Goal: Navigation & Orientation: Go to known website

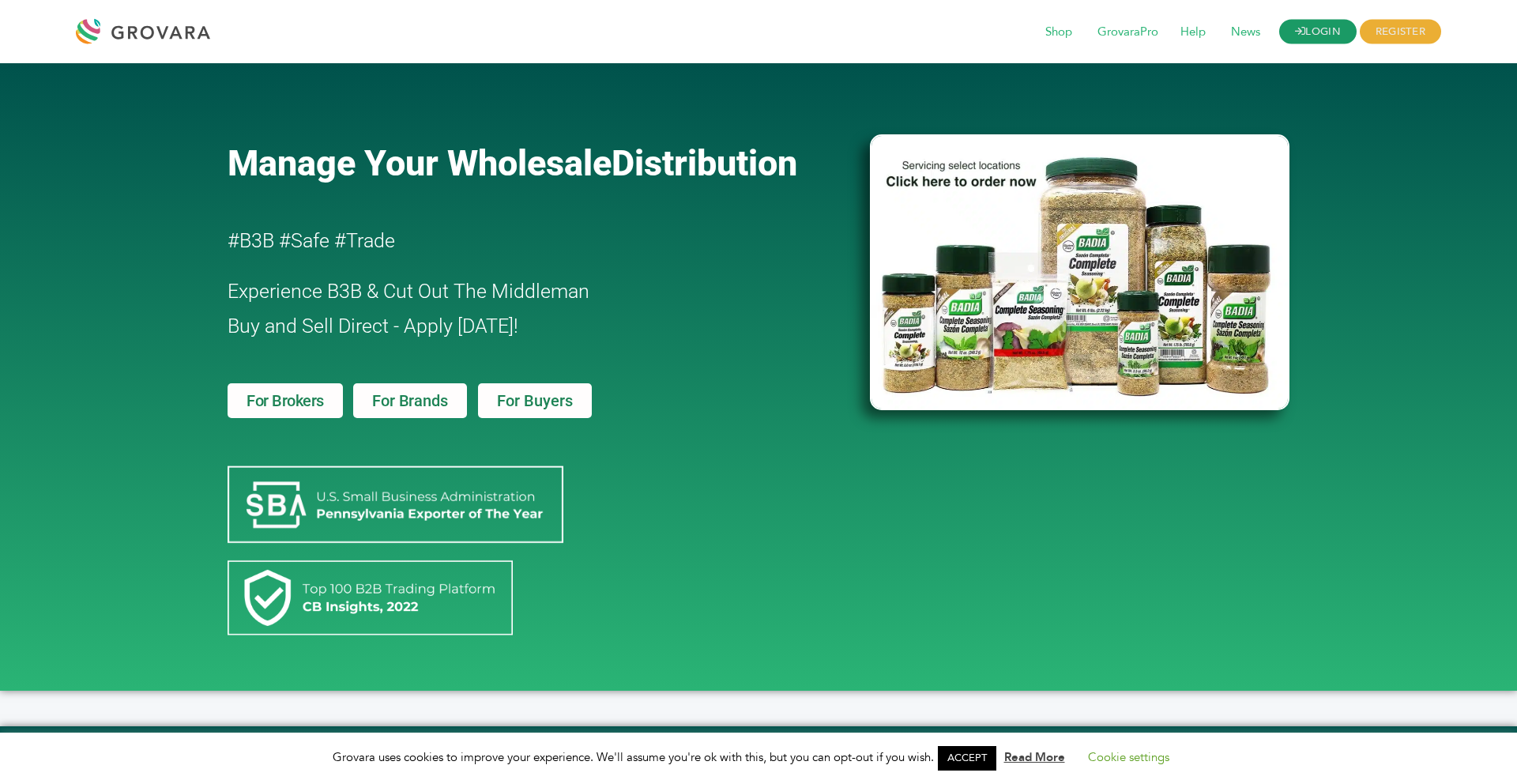
click at [1308, 30] on link "LOGIN" at bounding box center [1318, 32] width 78 height 24
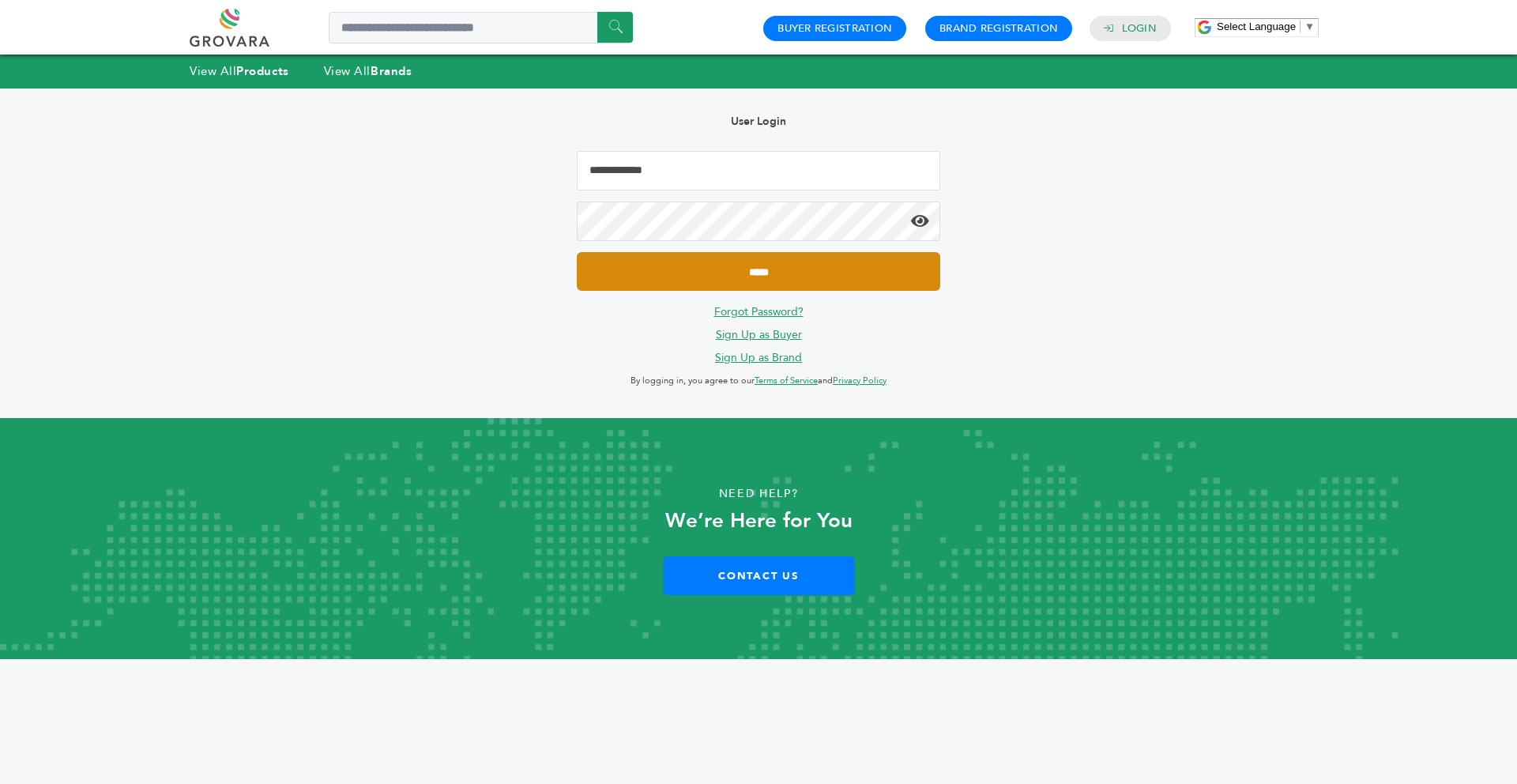
type input "**********"
click at [809, 264] on input "*****" at bounding box center [758, 270] width 363 height 38
